Goal: Transaction & Acquisition: Book appointment/travel/reservation

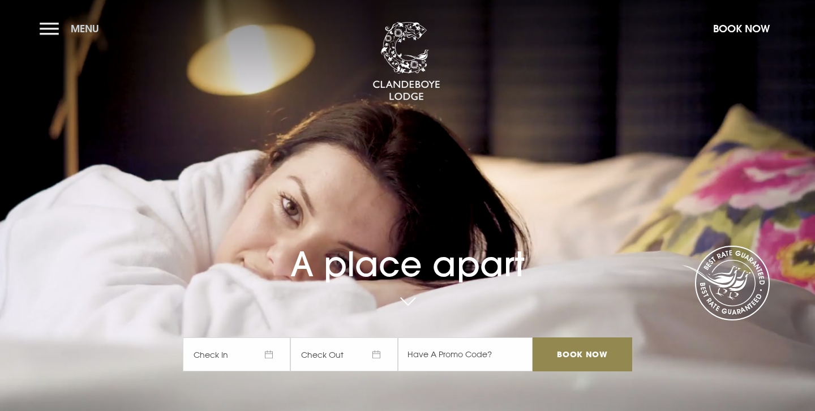
click at [49, 24] on button "Menu" at bounding box center [72, 28] width 65 height 24
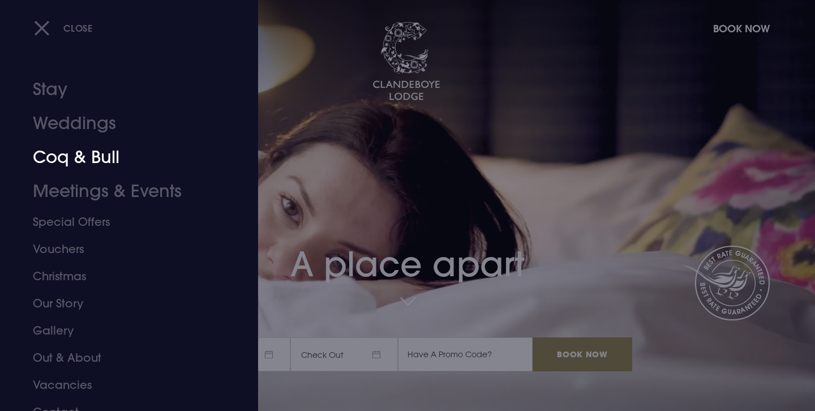
click at [80, 131] on link "Weddings" at bounding box center [122, 123] width 179 height 34
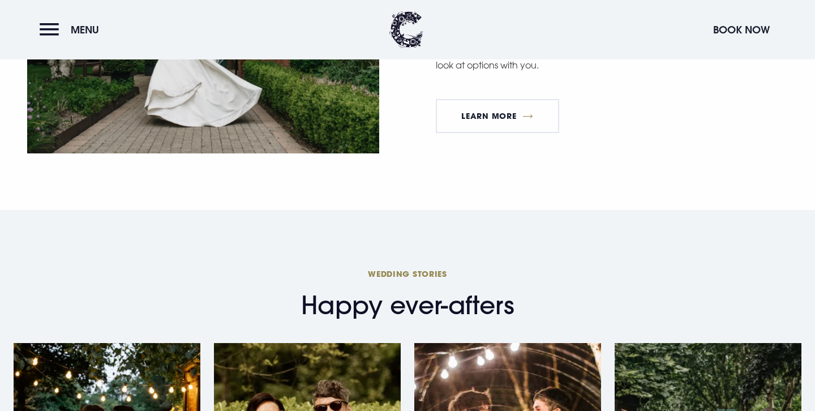
scroll to position [2486, 0]
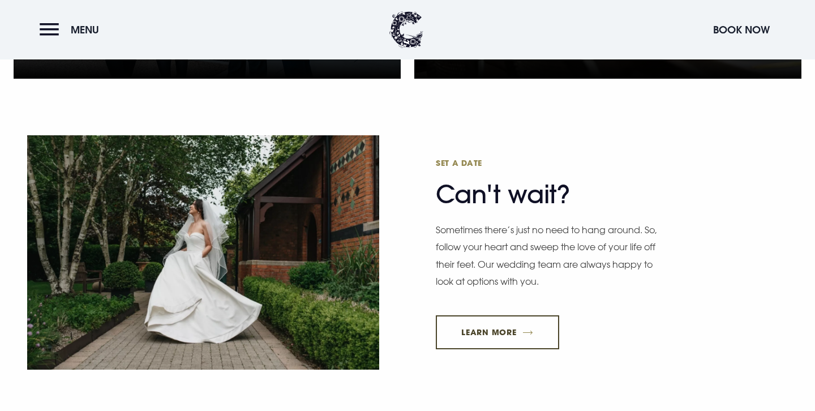
click at [501, 330] on link "Learn More" at bounding box center [497, 332] width 123 height 34
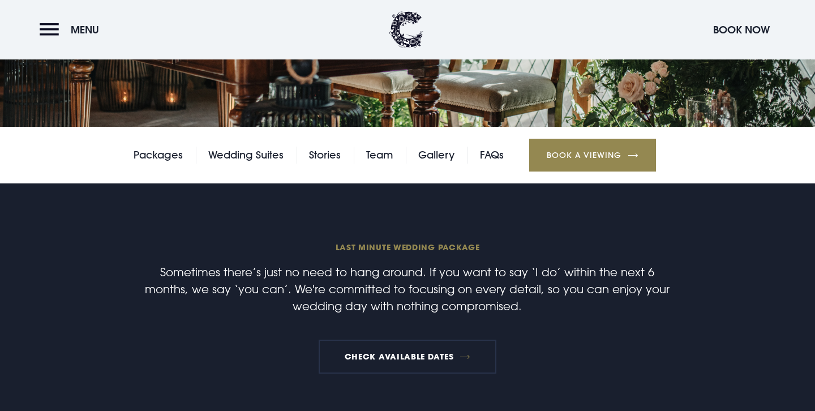
scroll to position [230, 0]
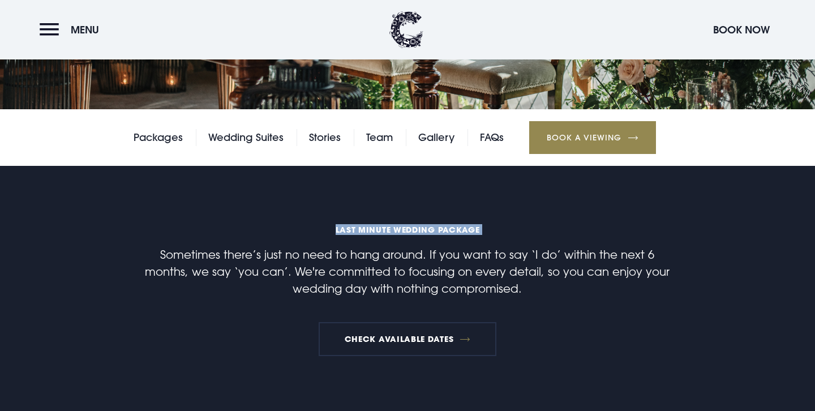
drag, startPoint x: 488, startPoint y: 235, endPoint x: 328, endPoint y: 231, distance: 160.8
click at [328, 231] on div "One Wedding Per Day Last minute wedding package Sometimes there’s just no need …" at bounding box center [407, 289] width 654 height 134
copy div "Last minute wedding package"
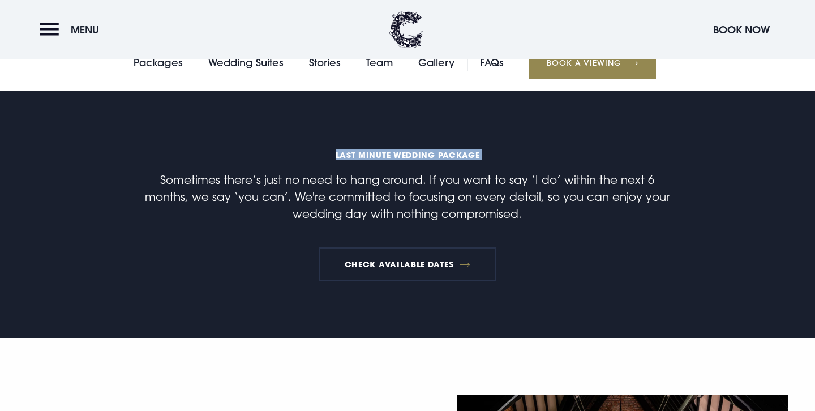
scroll to position [307, 0]
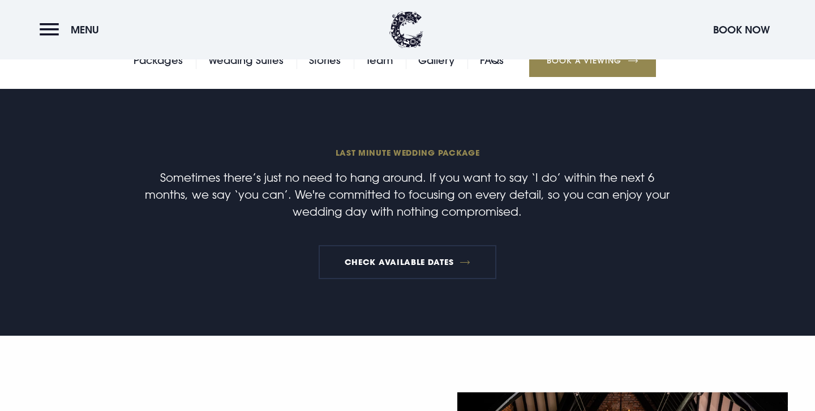
click at [476, 207] on p "Sometimes there’s just no need to hang around. If you want to say ‘I do’ within…" at bounding box center [407, 194] width 539 height 51
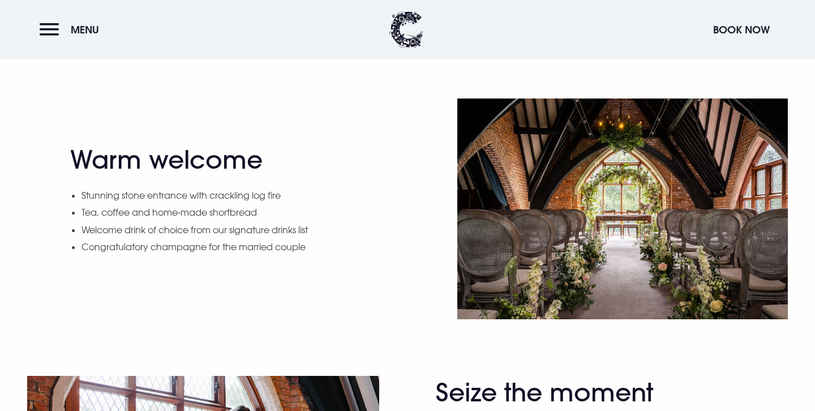
scroll to position [602, 0]
